Goal: Information Seeking & Learning: Learn about a topic

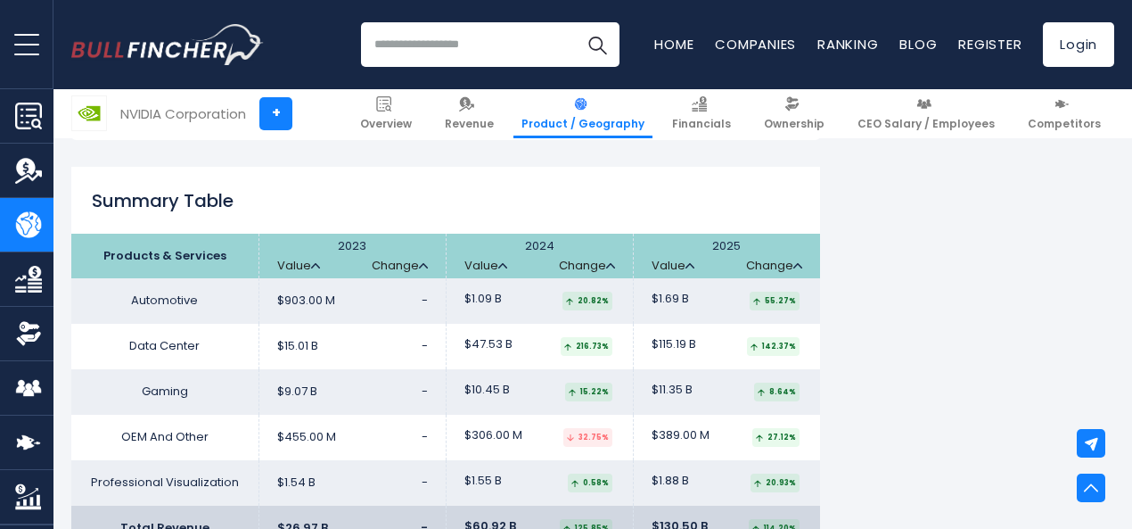
scroll to position [1539, 0]
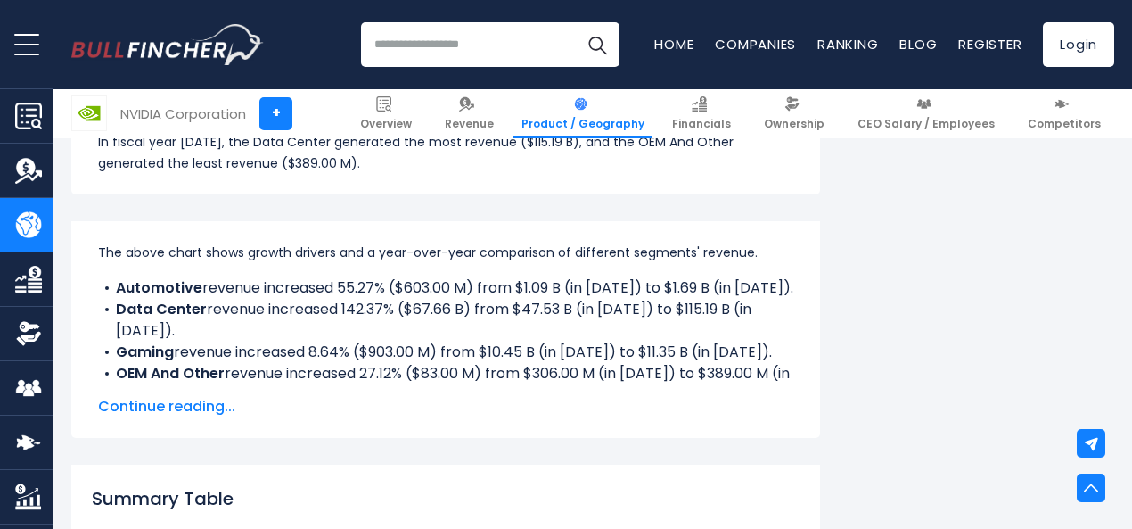
click at [276, 422] on div "NVIDIA Corporation's Revenue Growth Drivers The above chart shows growth driver…" at bounding box center [445, 329] width 749 height 217
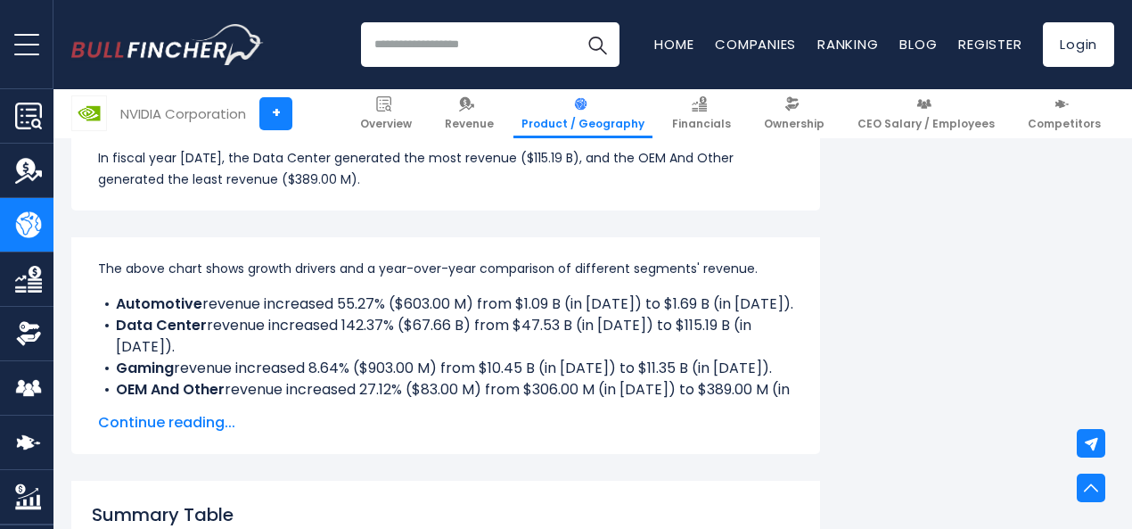
scroll to position [1227, 0]
click at [204, 421] on span "Continue reading..." at bounding box center [446, 422] width 696 height 21
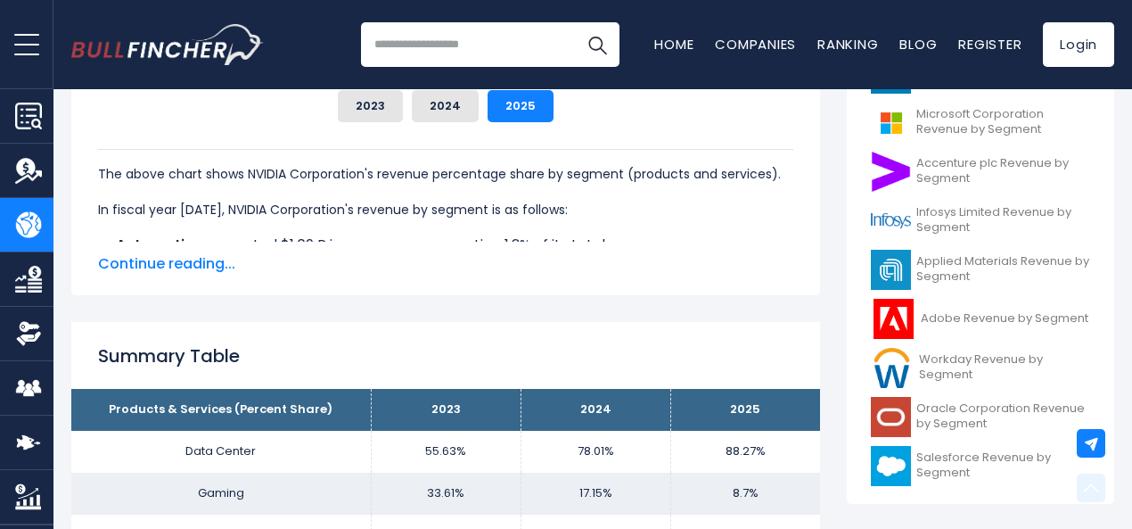
scroll to position [0, 0]
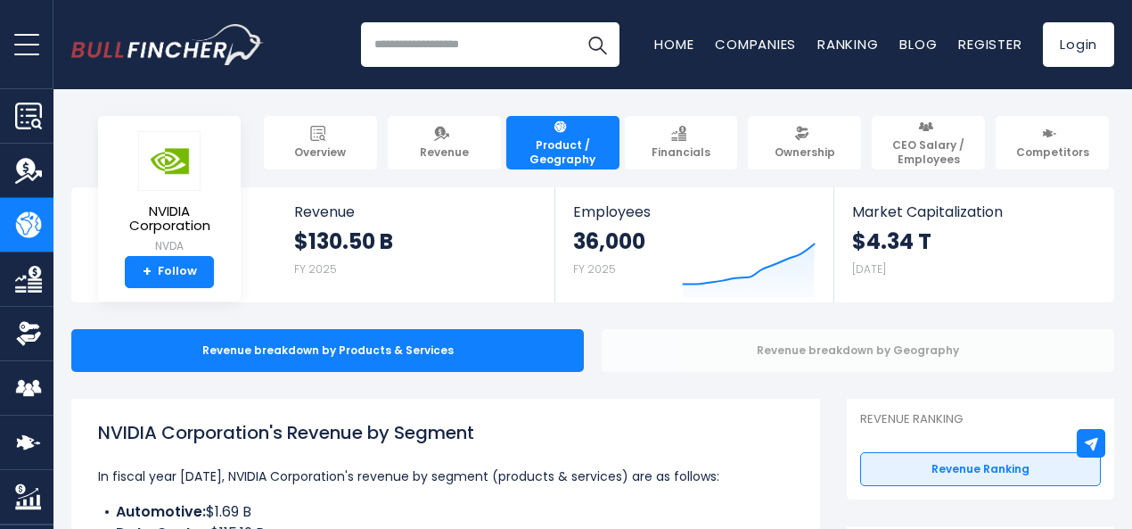
click at [671, 365] on div "Revenue breakdown by Geography" at bounding box center [858, 350] width 513 height 43
click at [631, 348] on div "Revenue breakdown by Geography" at bounding box center [858, 350] width 513 height 43
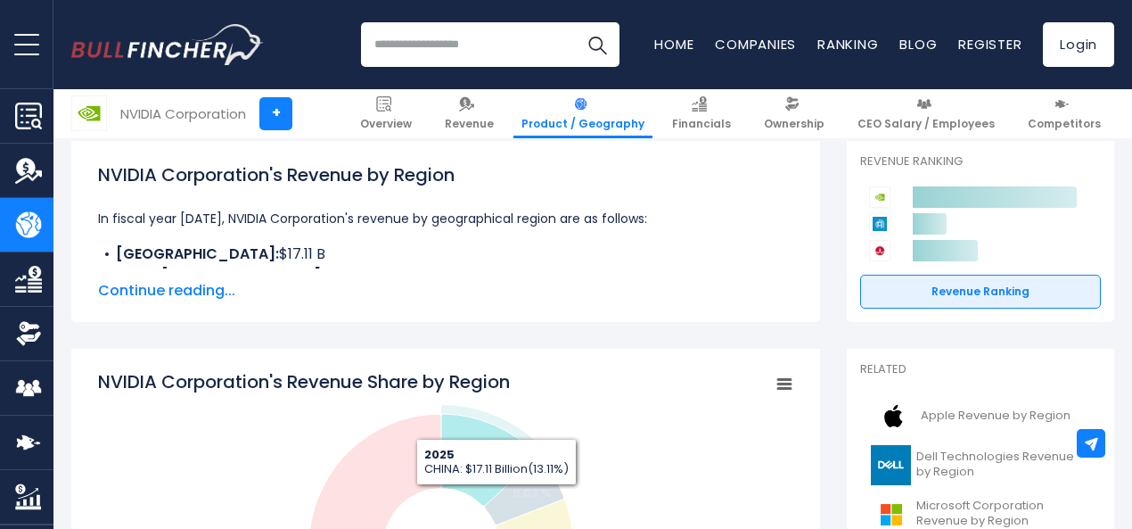
scroll to position [257, 0]
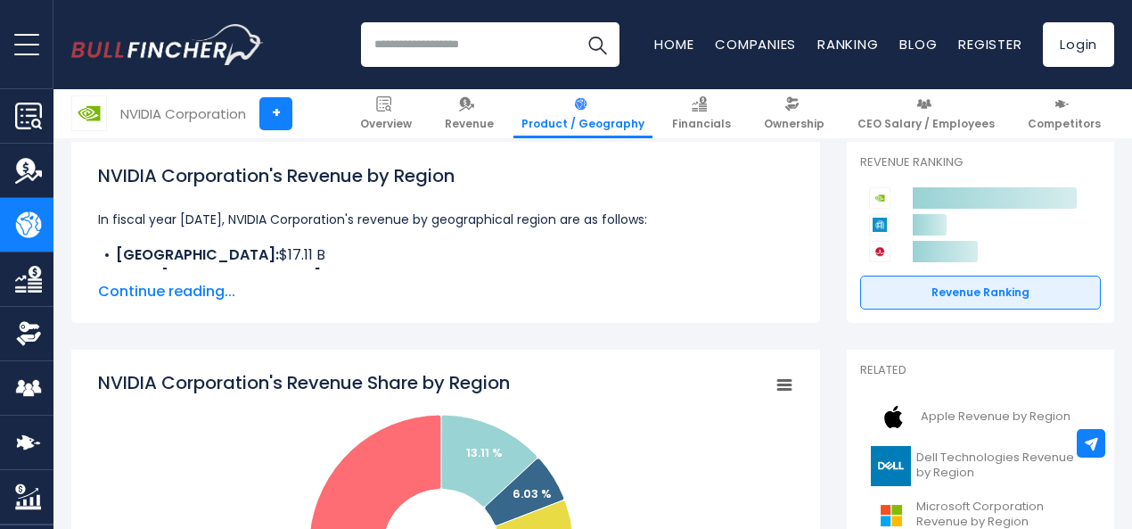
click at [141, 286] on span "Continue reading..." at bounding box center [446, 291] width 696 height 21
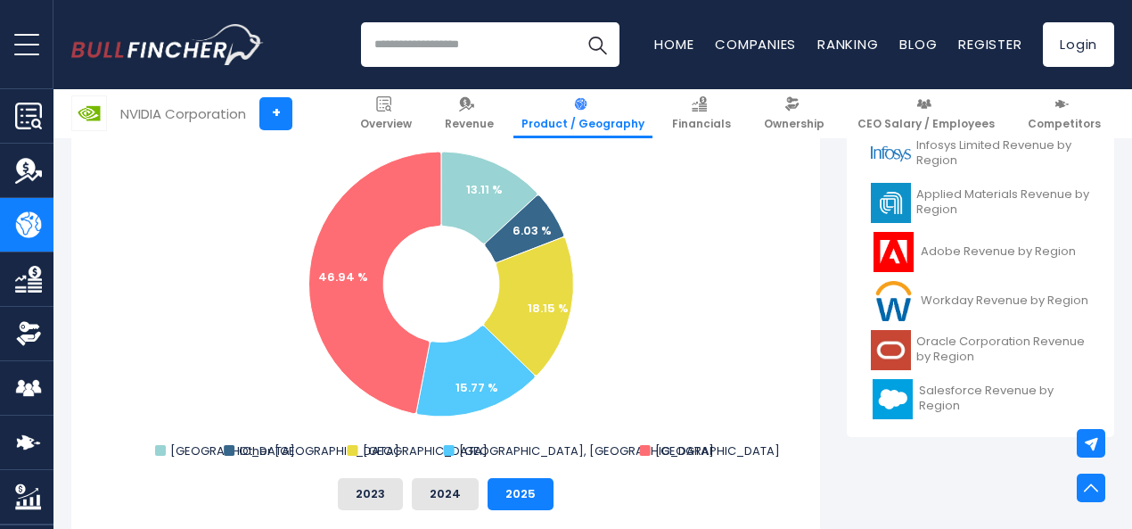
scroll to position [718, 0]
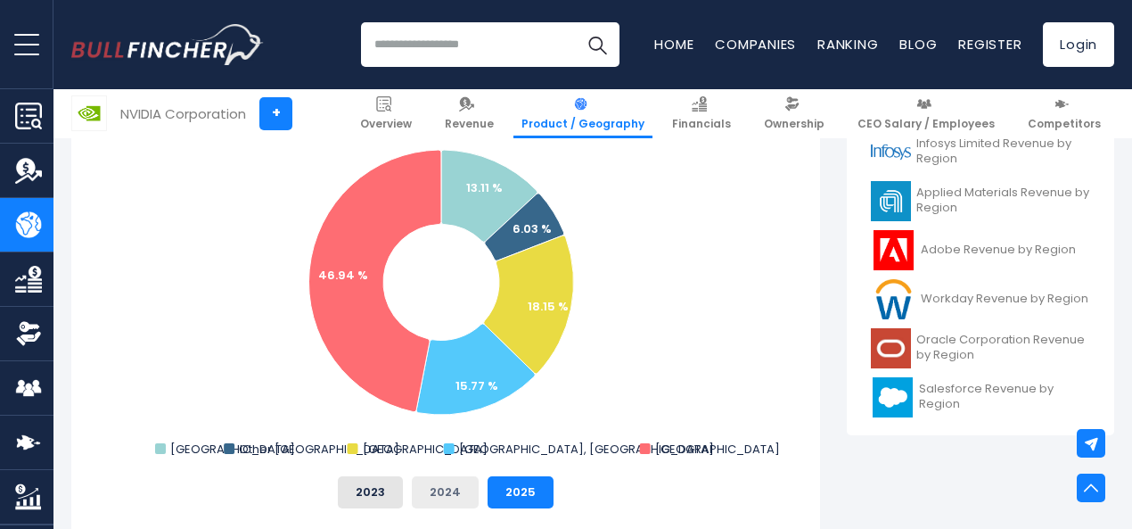
click at [424, 493] on button "2024" at bounding box center [445, 492] width 67 height 32
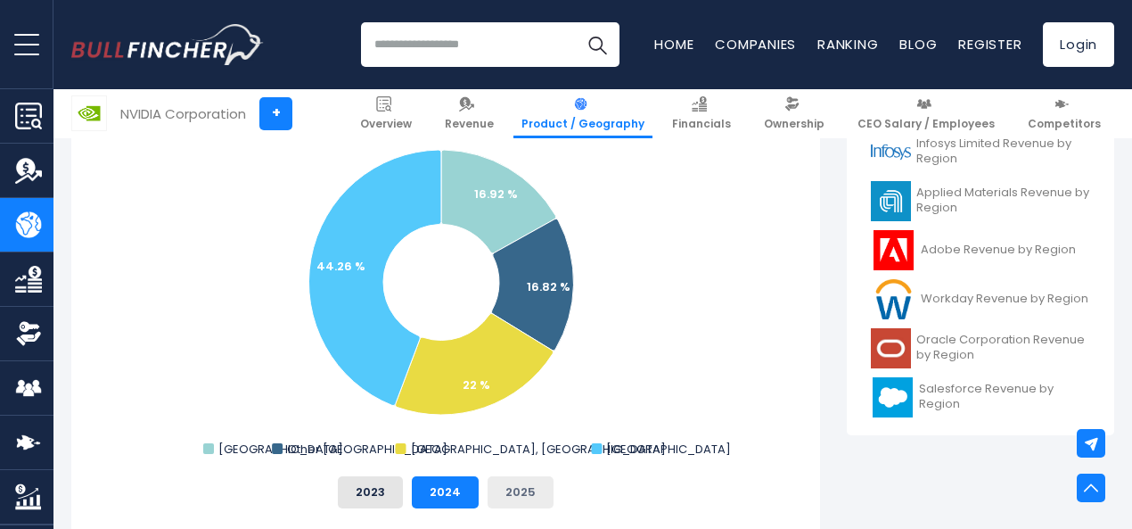
click at [526, 481] on button "2025" at bounding box center [521, 492] width 66 height 32
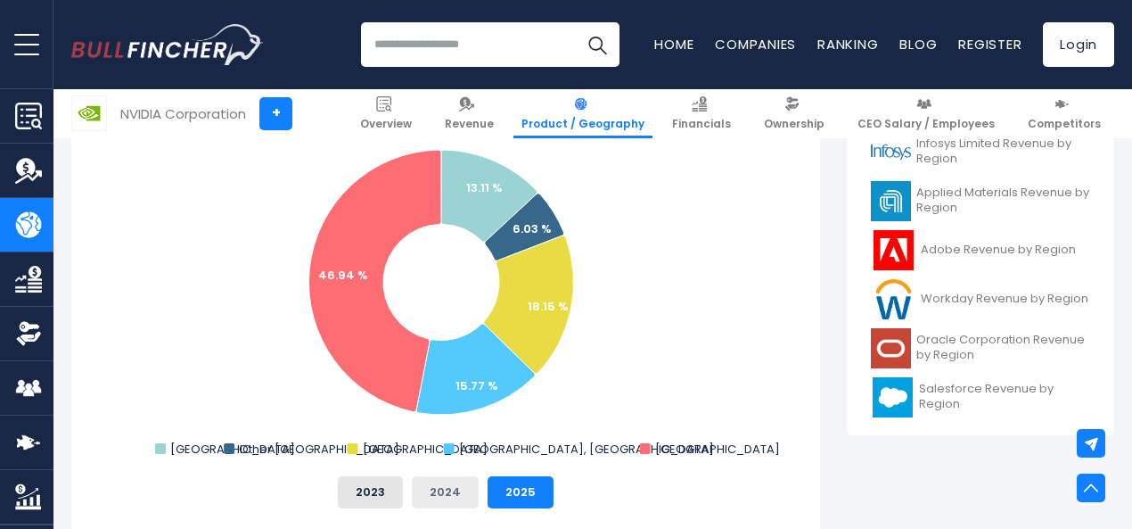
click at [414, 491] on button "2024" at bounding box center [445, 492] width 67 height 32
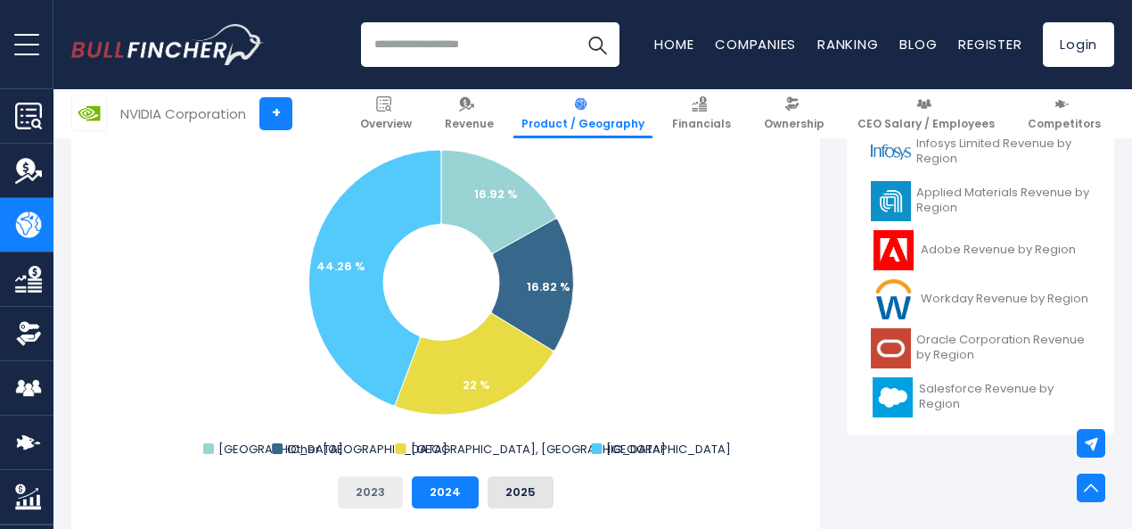
click at [375, 497] on button "2023" at bounding box center [370, 492] width 65 height 32
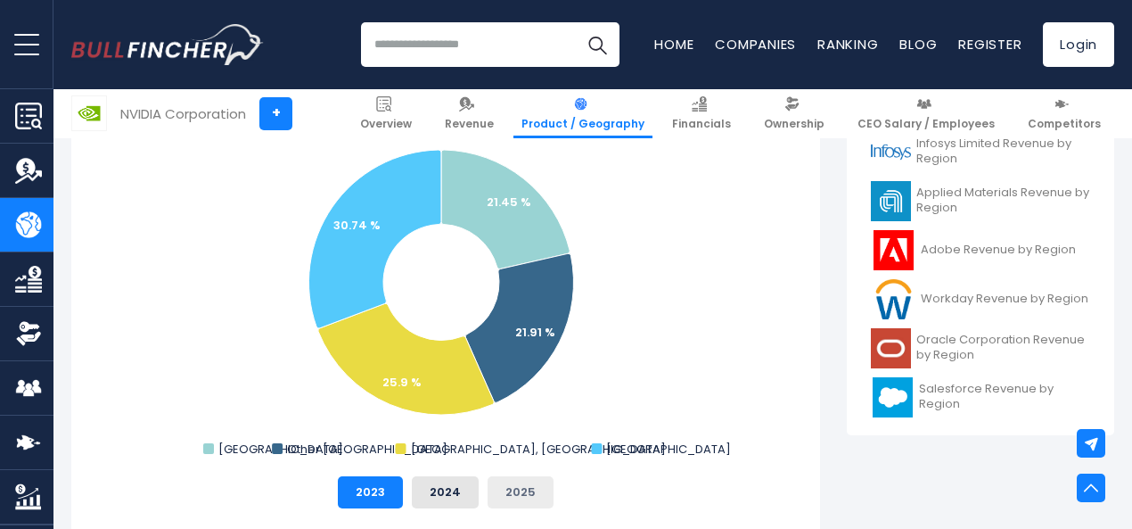
click at [495, 491] on button "2025" at bounding box center [521, 492] width 66 height 32
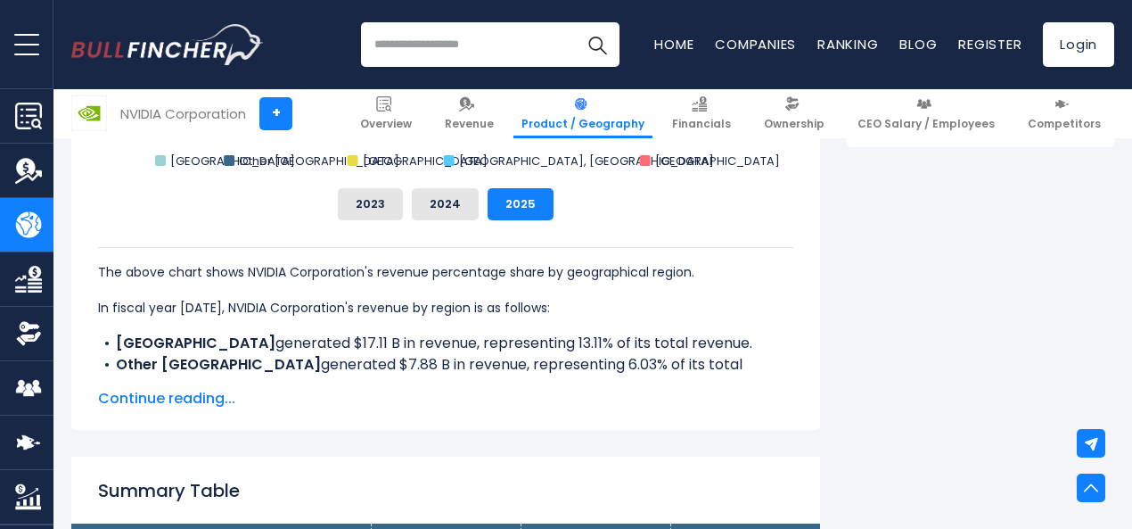
scroll to position [1044, 0]
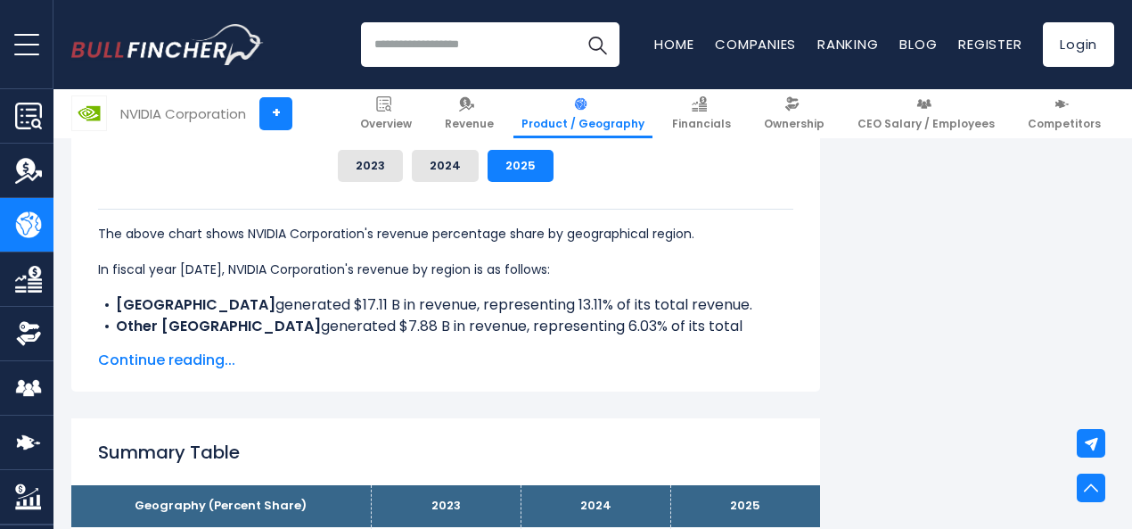
click at [422, 365] on span "Continue reading..." at bounding box center [446, 360] width 696 height 21
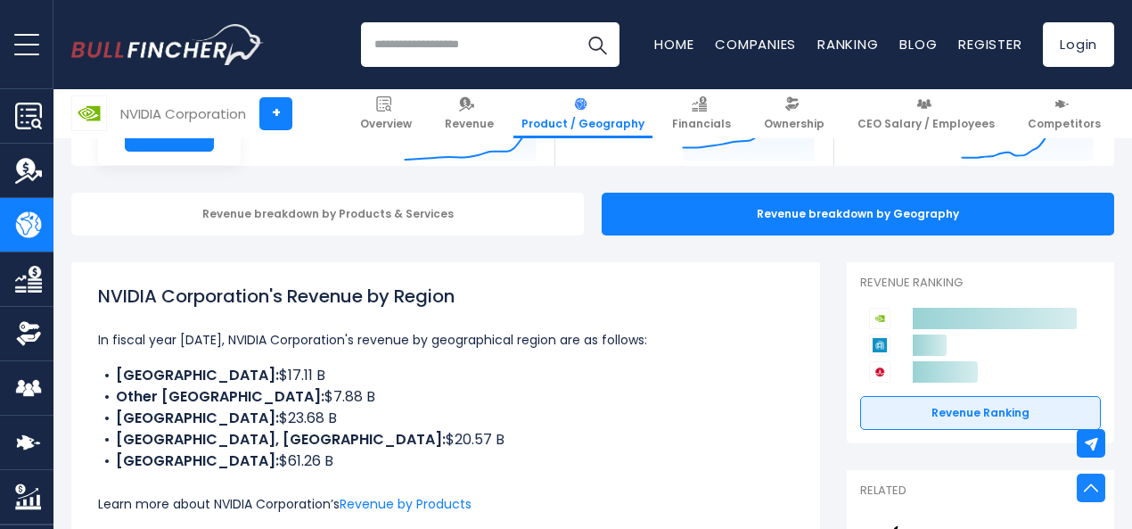
scroll to position [0, 0]
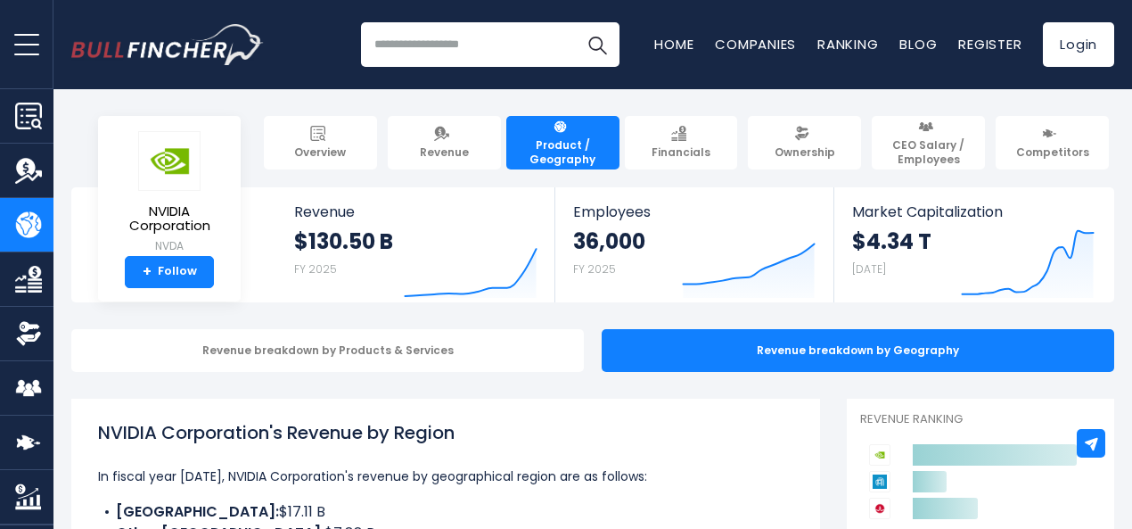
click at [423, 355] on div "Revenue breakdown by Products & Services" at bounding box center [327, 350] width 513 height 43
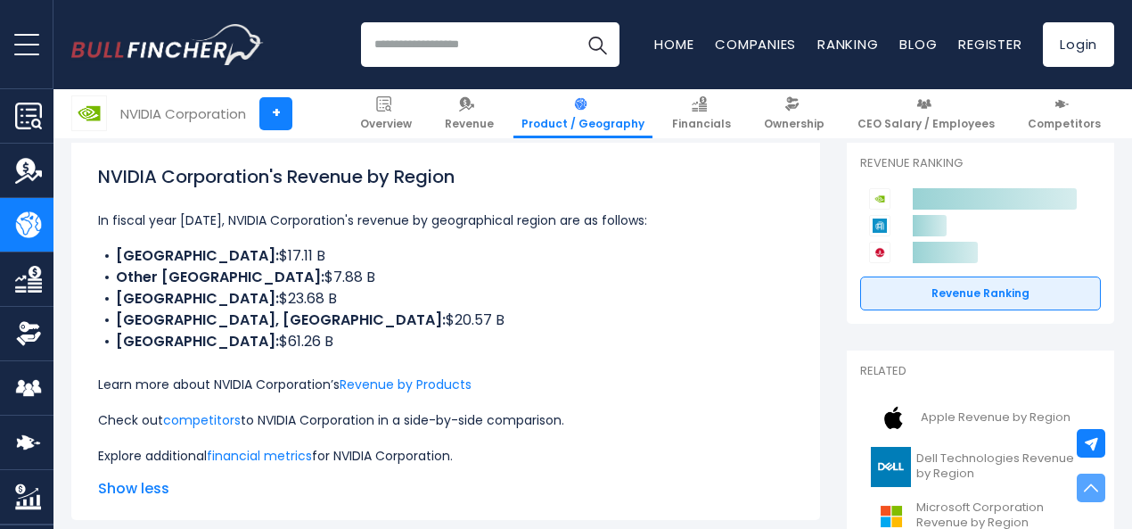
scroll to position [255, 0]
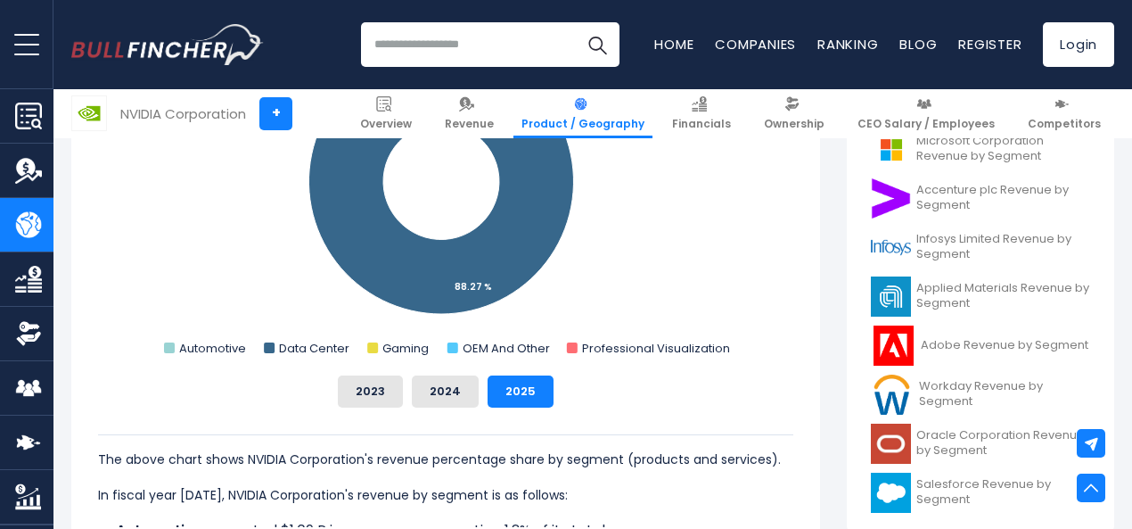
scroll to position [656, 0]
click at [366, 390] on button "2023" at bounding box center [370, 391] width 65 height 32
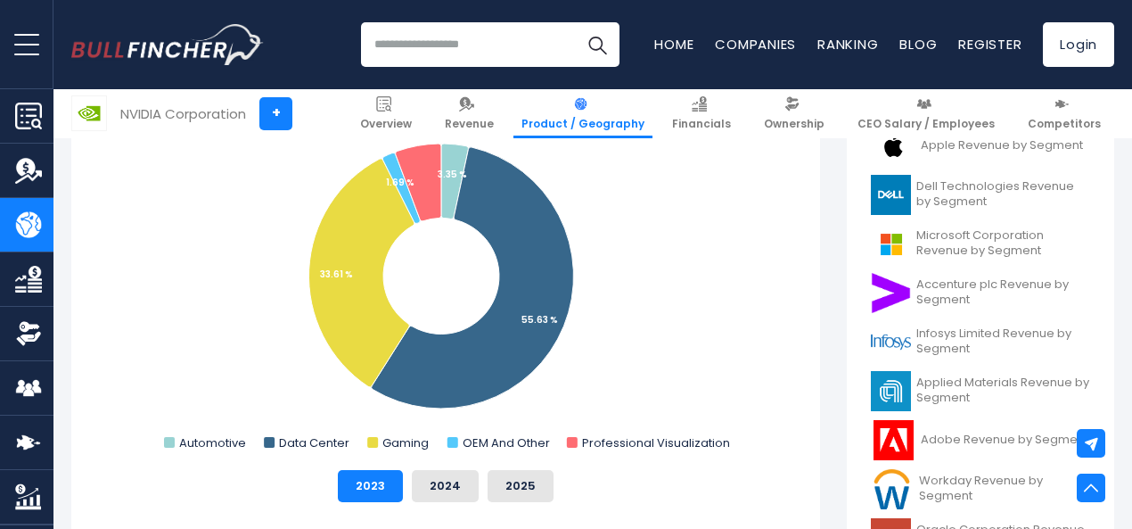
scroll to position [562, 0]
click at [446, 473] on button "2024" at bounding box center [445, 486] width 67 height 32
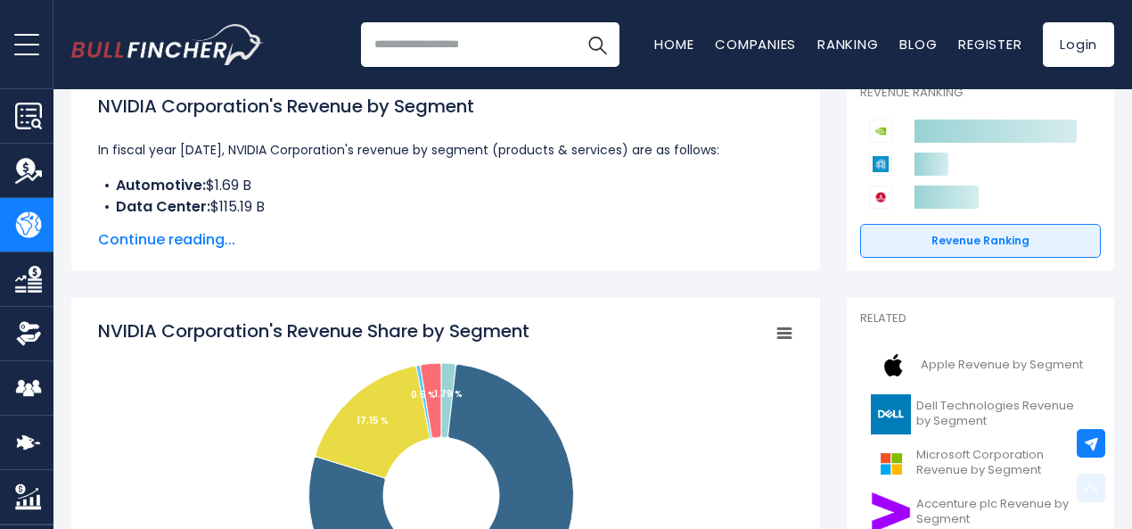
scroll to position [0, 0]
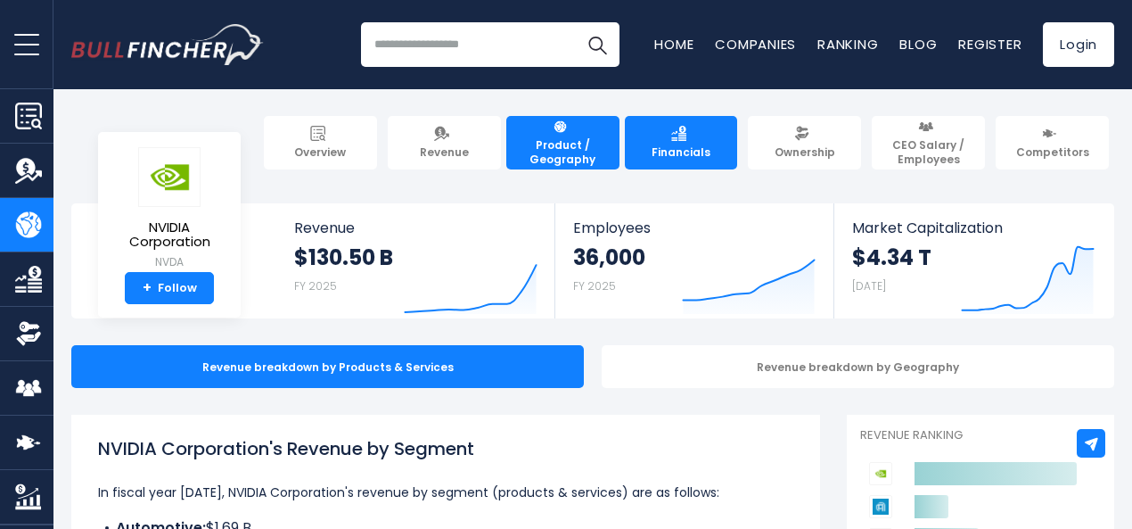
click at [674, 129] on link "Financials" at bounding box center [681, 143] width 113 height 54
